Goal: Find specific page/section: Find specific page/section

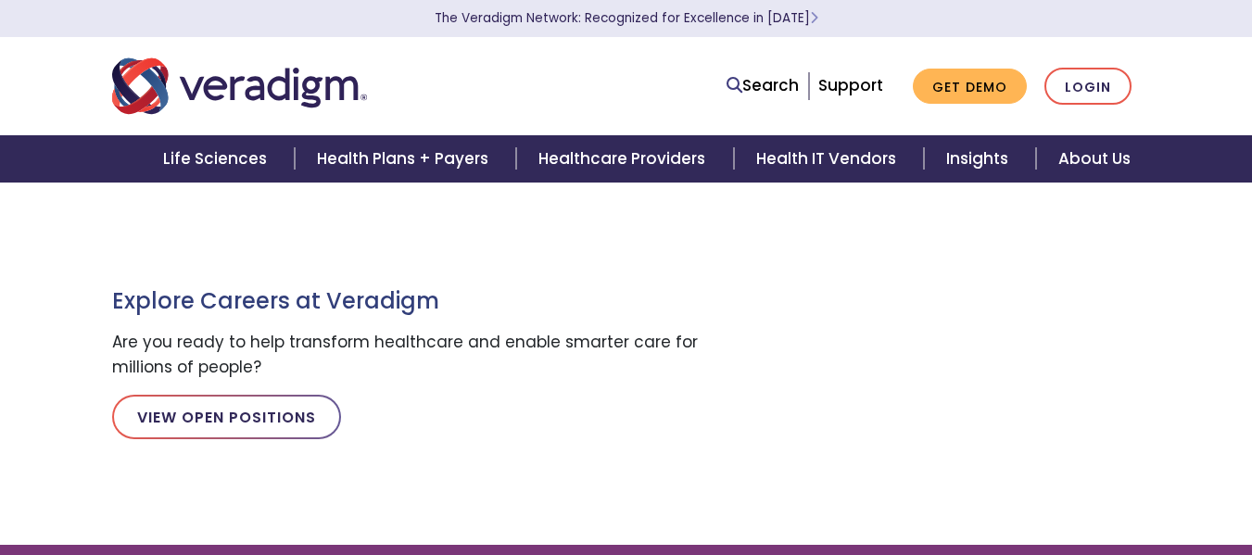
scroll to position [2413, 0]
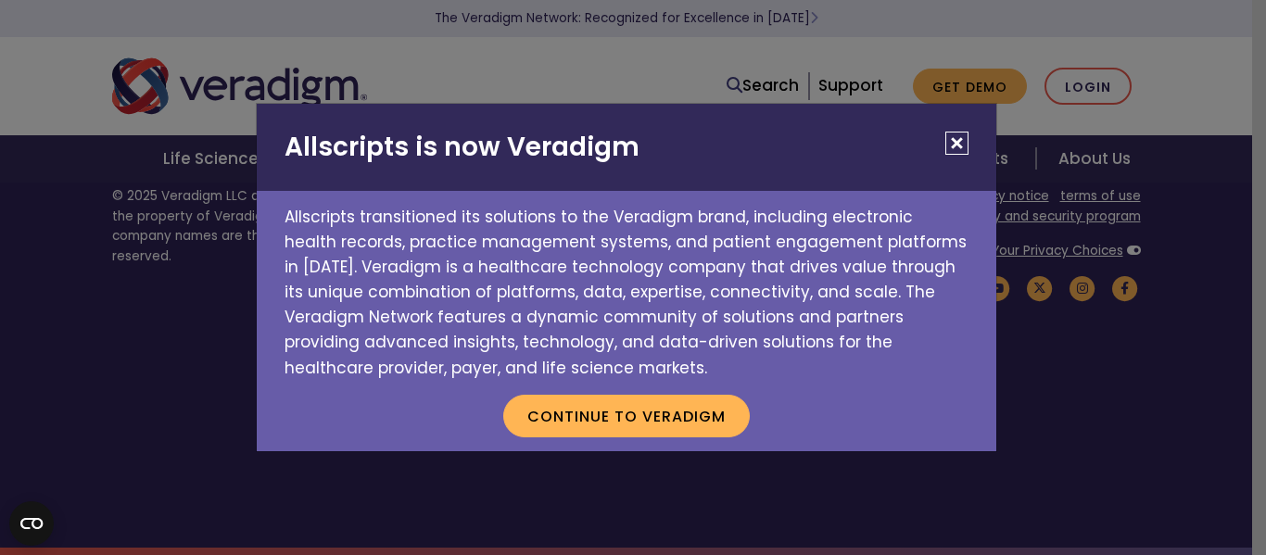
drag, startPoint x: 1261, startPoint y: 55, endPoint x: 1235, endPoint y: 414, distance: 360.6
click at [960, 144] on button "Close" at bounding box center [956, 143] width 23 height 23
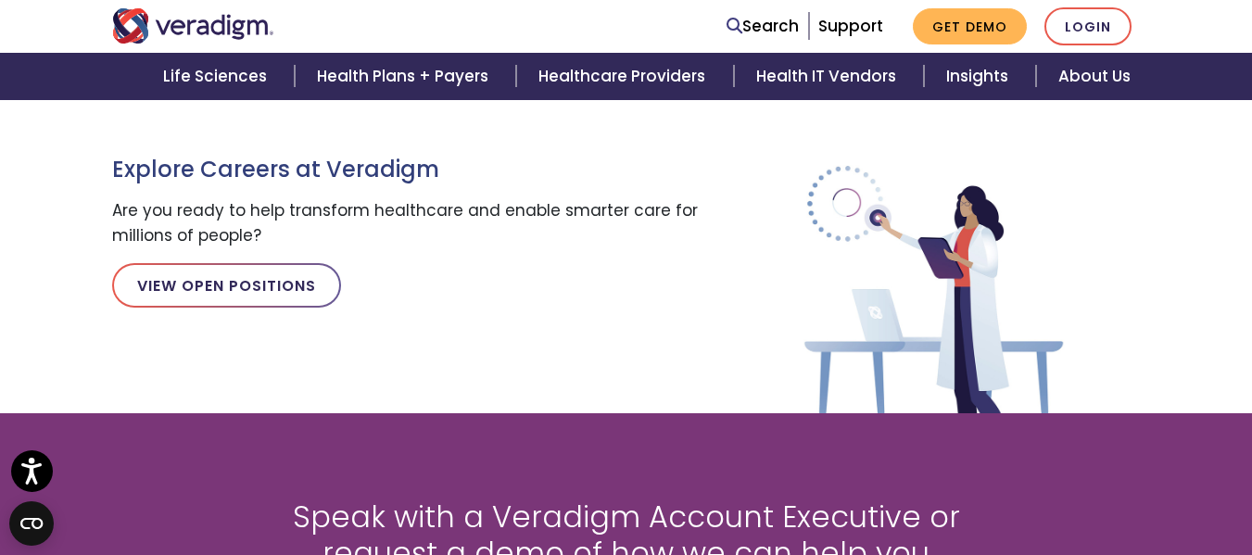
scroll to position [1781, 0]
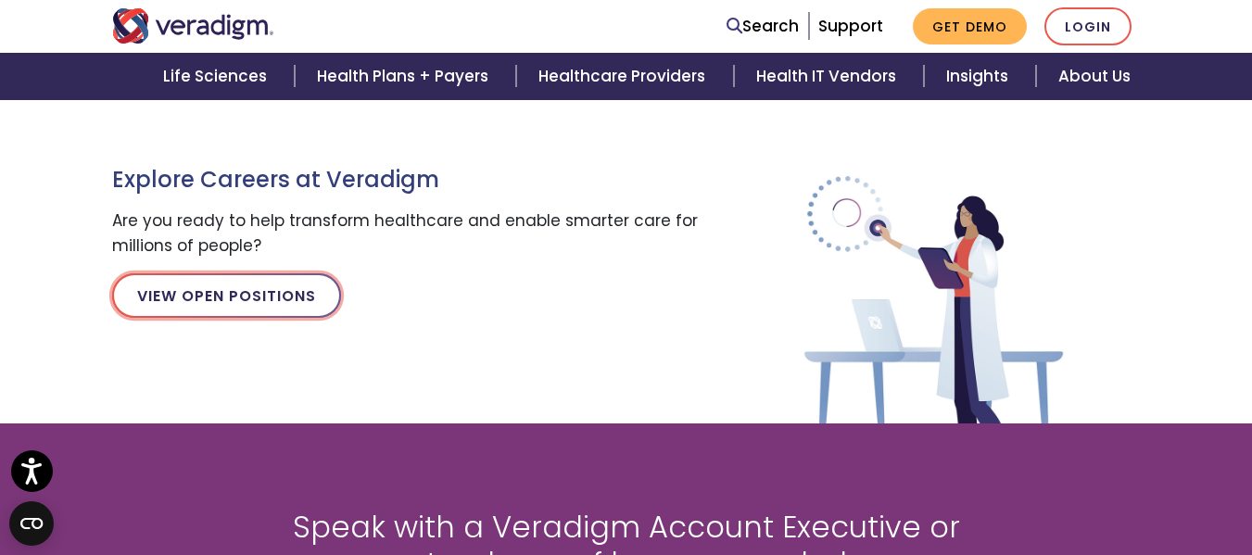
click at [249, 301] on link "View Open Positions" at bounding box center [226, 295] width 229 height 44
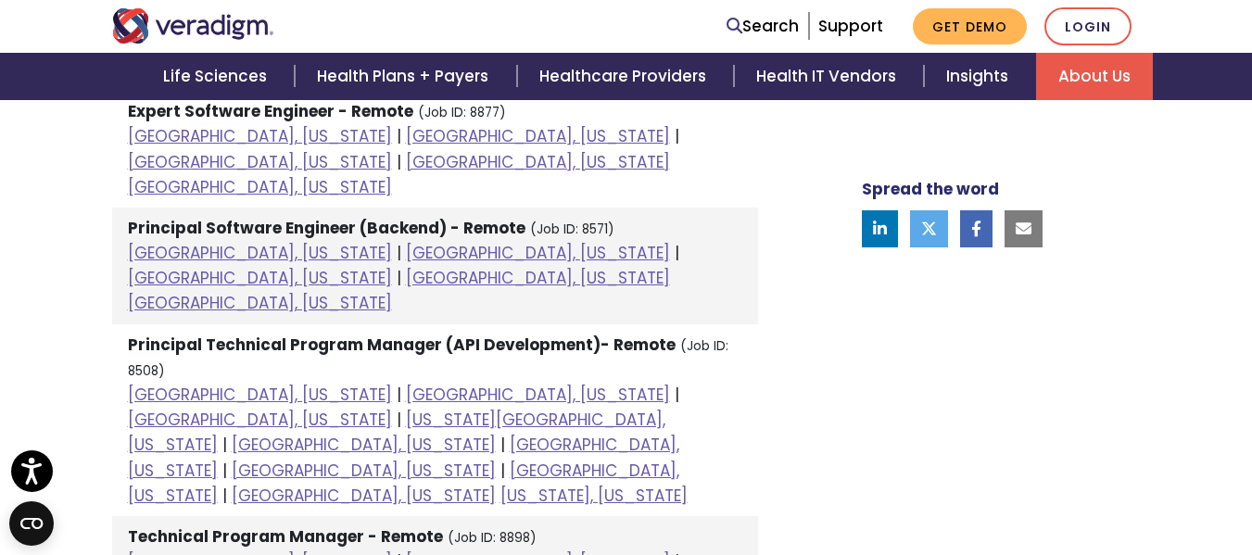
scroll to position [793, 0]
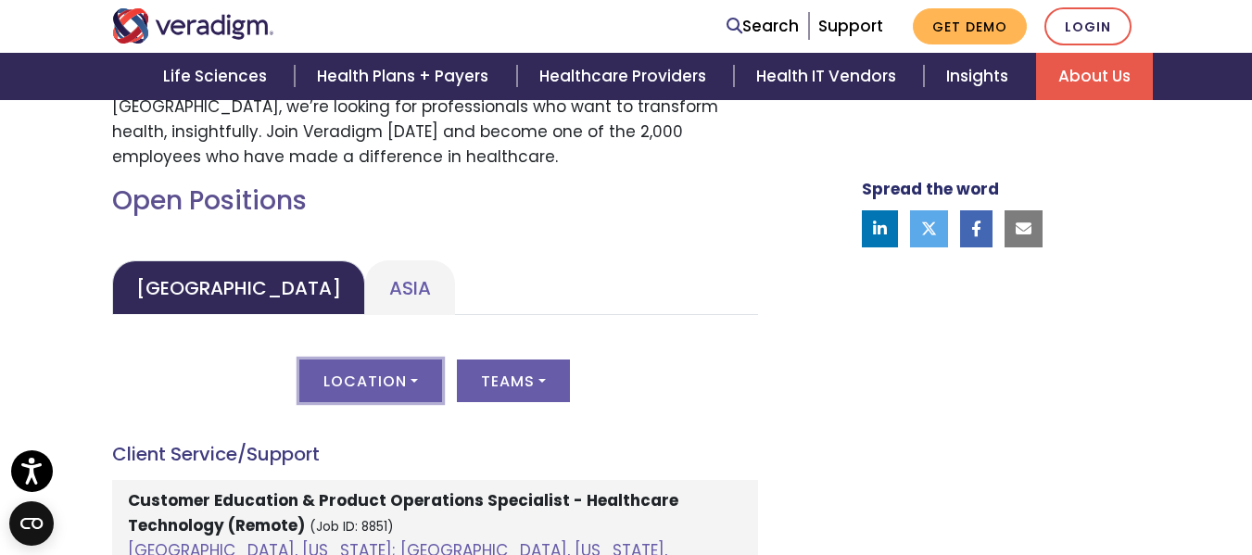
click at [417, 394] on button "Location" at bounding box center [370, 381] width 143 height 43
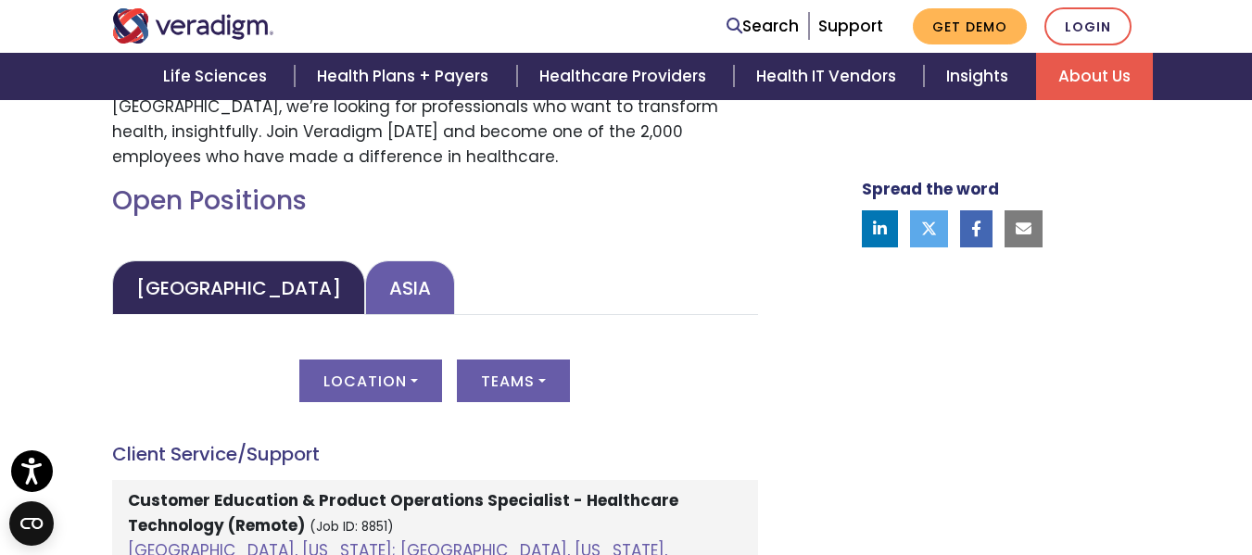
click at [365, 284] on link "Asia" at bounding box center [410, 287] width 90 height 55
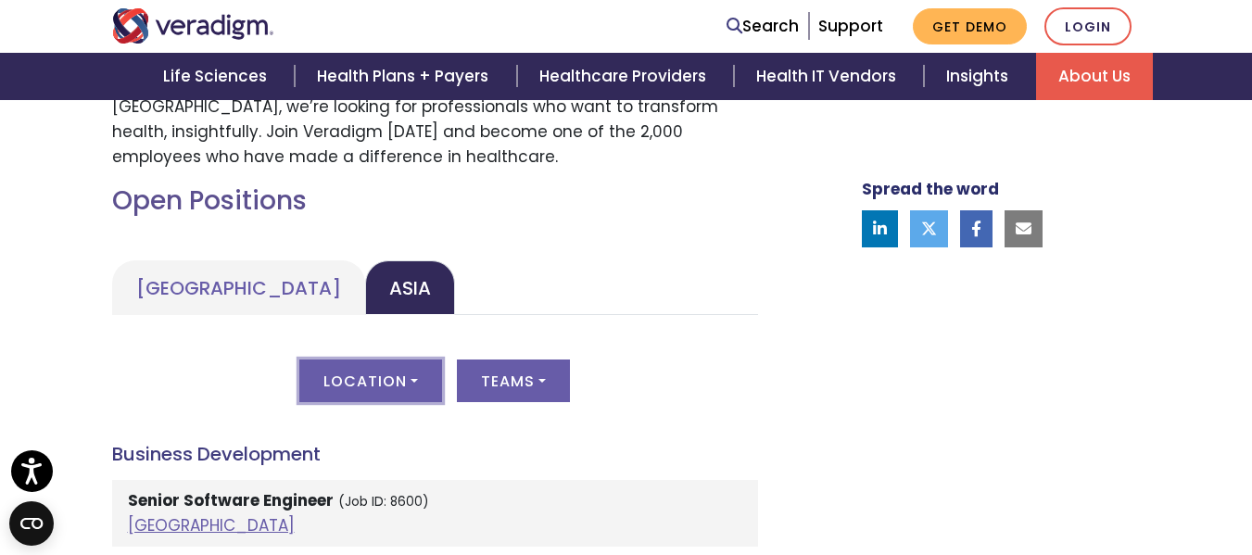
click at [380, 383] on button "Location" at bounding box center [370, 381] width 143 height 43
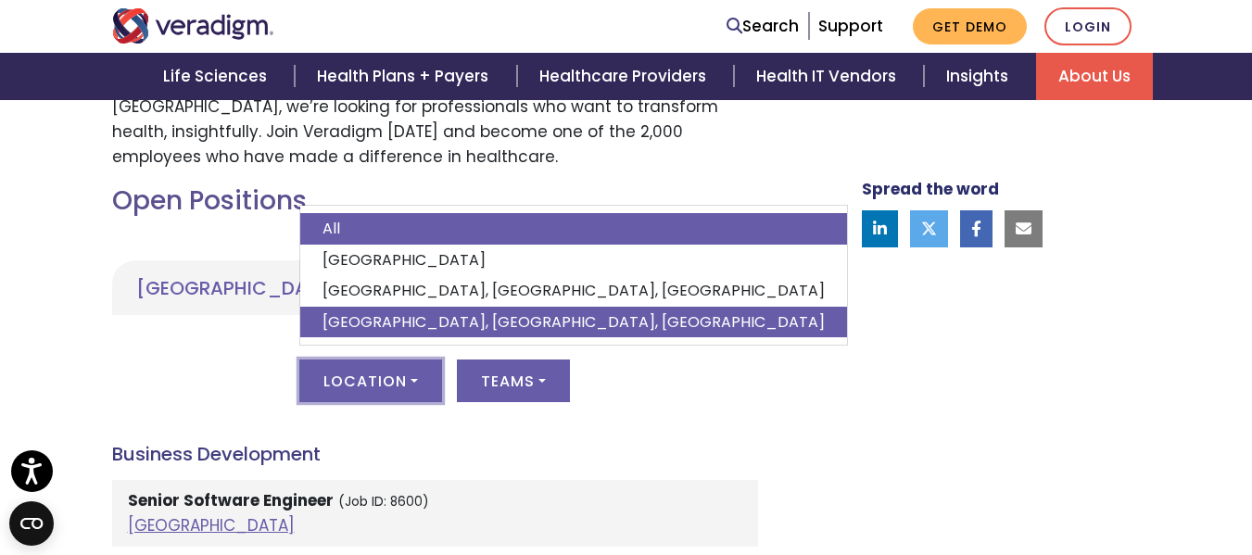
click at [425, 324] on link "Vadodara, Gujarat, India" at bounding box center [573, 323] width 547 height 32
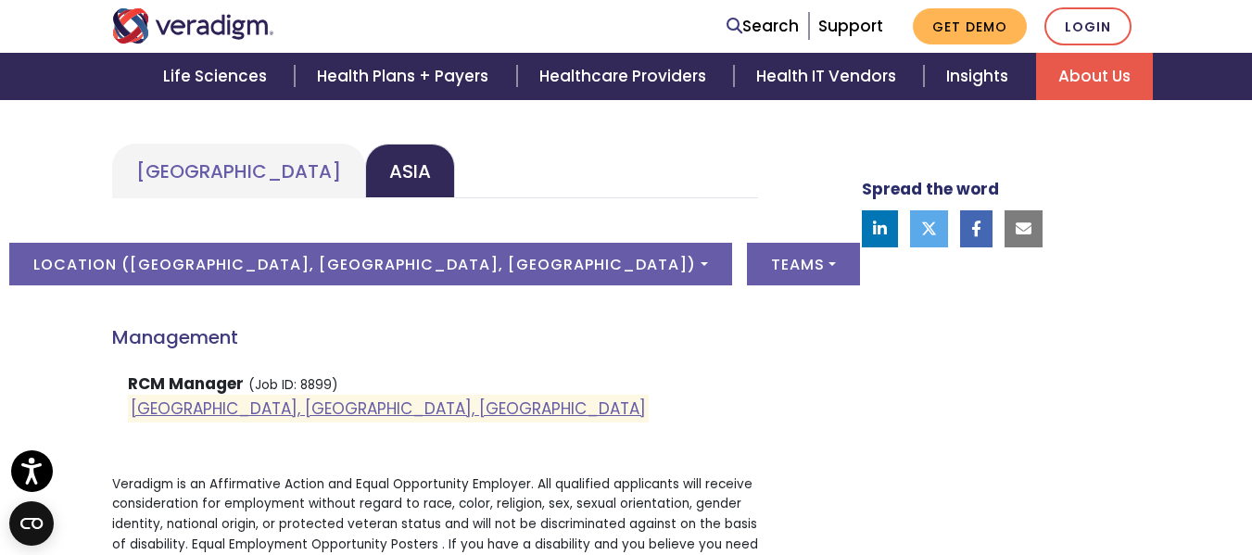
scroll to position [950, 0]
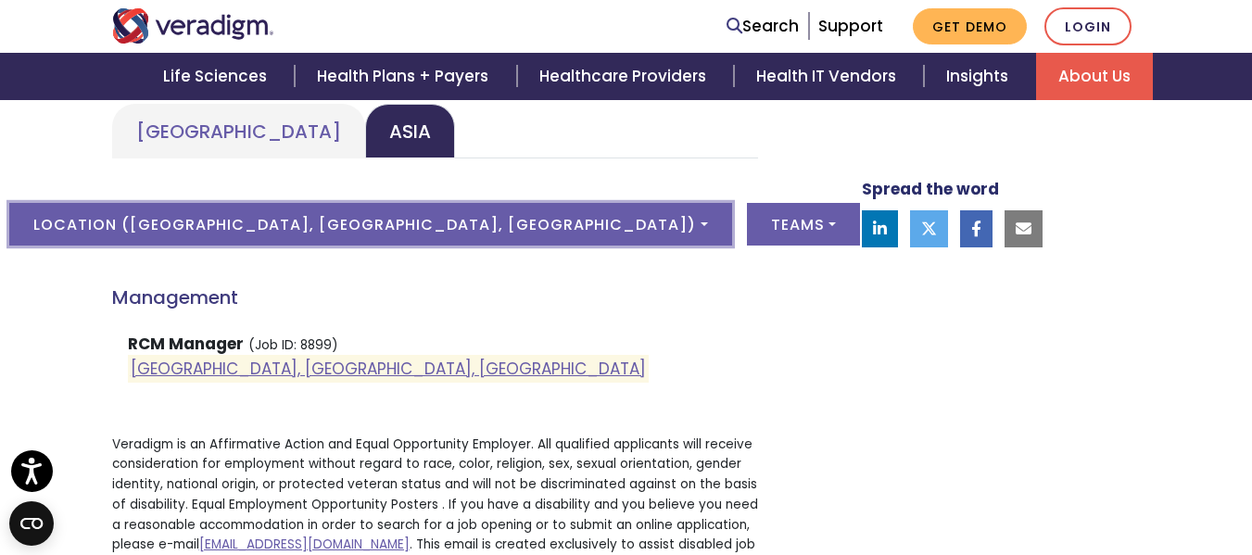
click at [504, 230] on button "Location ( Vadodara, Gujarat, India )" at bounding box center [370, 224] width 722 height 43
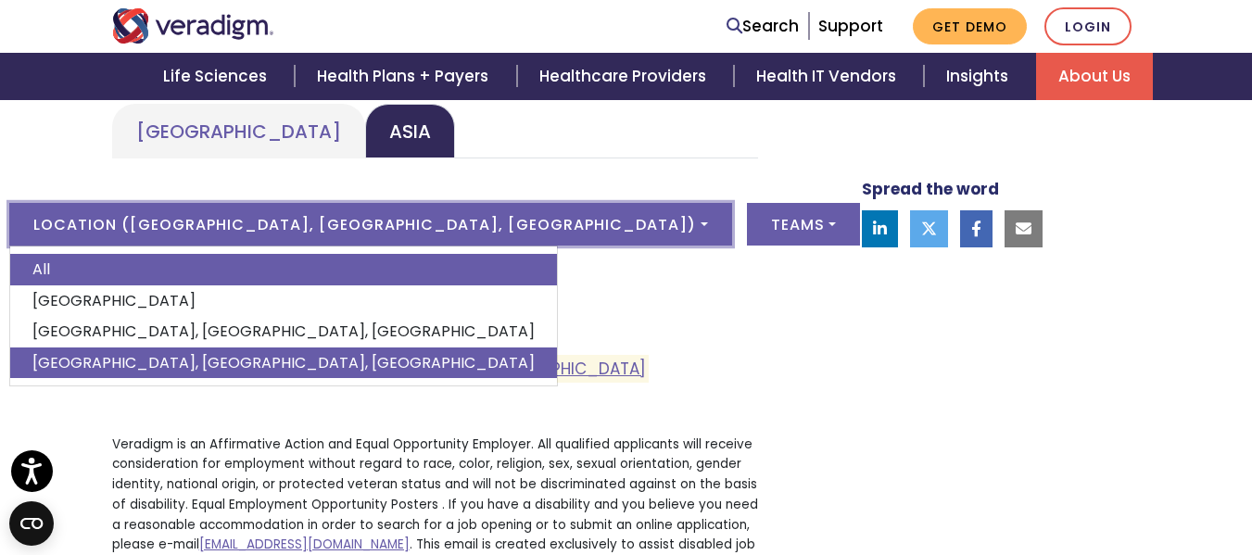
click at [311, 273] on link "All" at bounding box center [283, 270] width 547 height 32
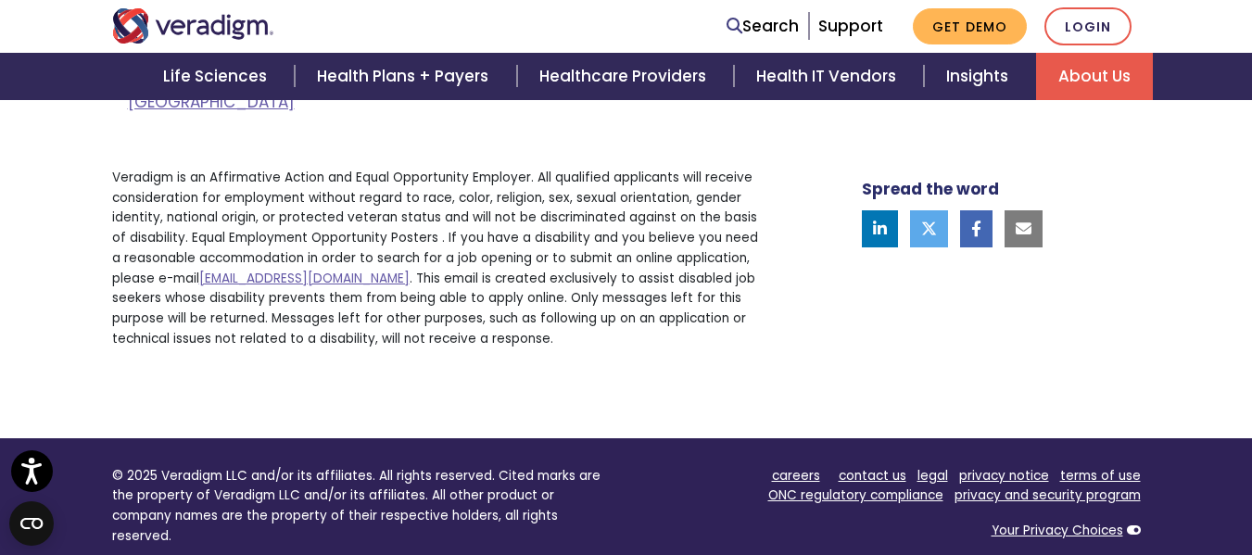
scroll to position [0, 0]
